Goal: Task Accomplishment & Management: Complete application form

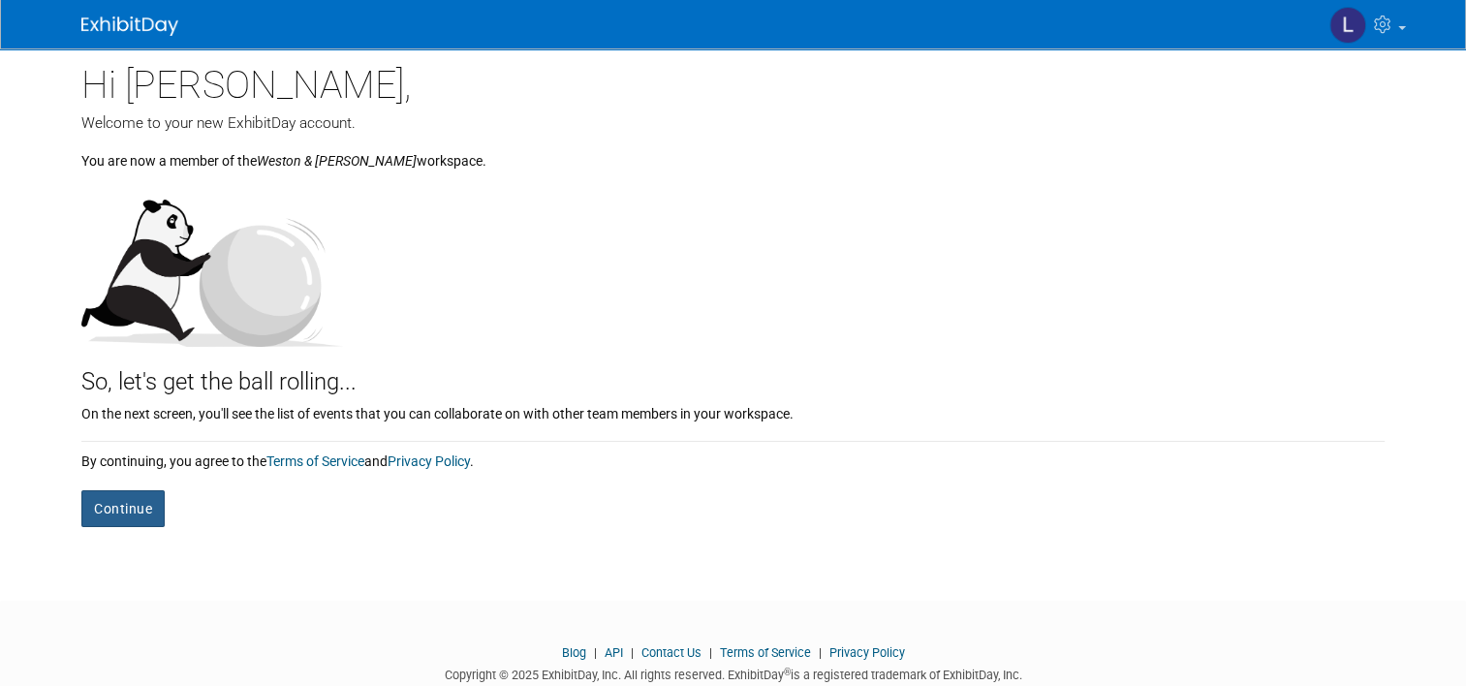
click at [145, 508] on button "Continue" at bounding box center [122, 508] width 83 height 37
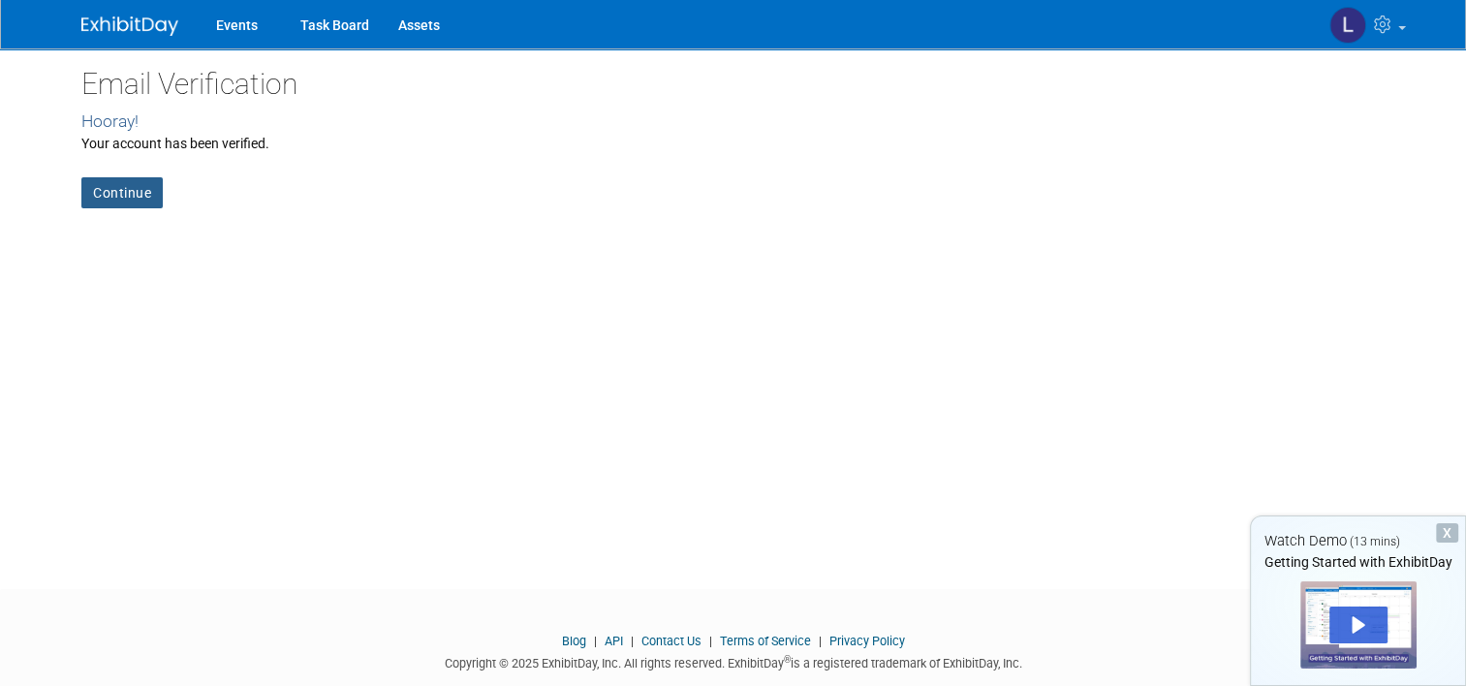
click at [126, 186] on link "Continue" at bounding box center [121, 192] width 81 height 31
